Goal: Task Accomplishment & Management: Use online tool/utility

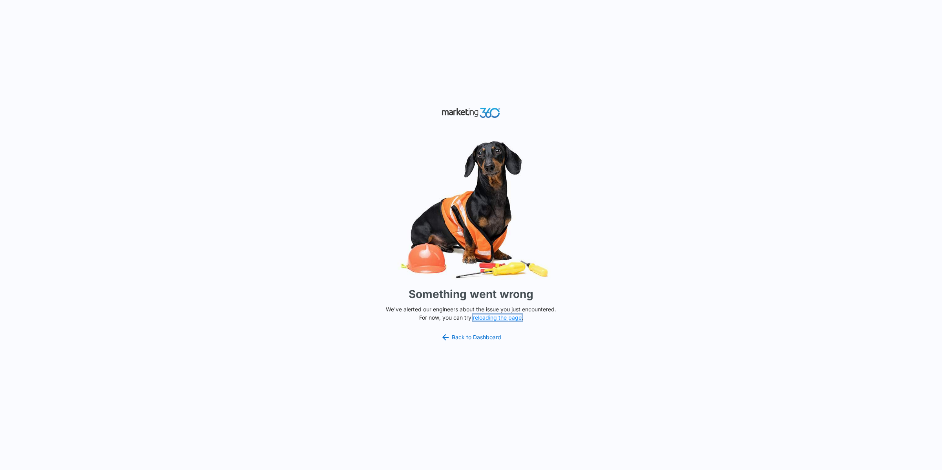
click at [495, 319] on button "reloading the page" at bounding box center [497, 317] width 49 height 6
